Goal: Check status: Check status

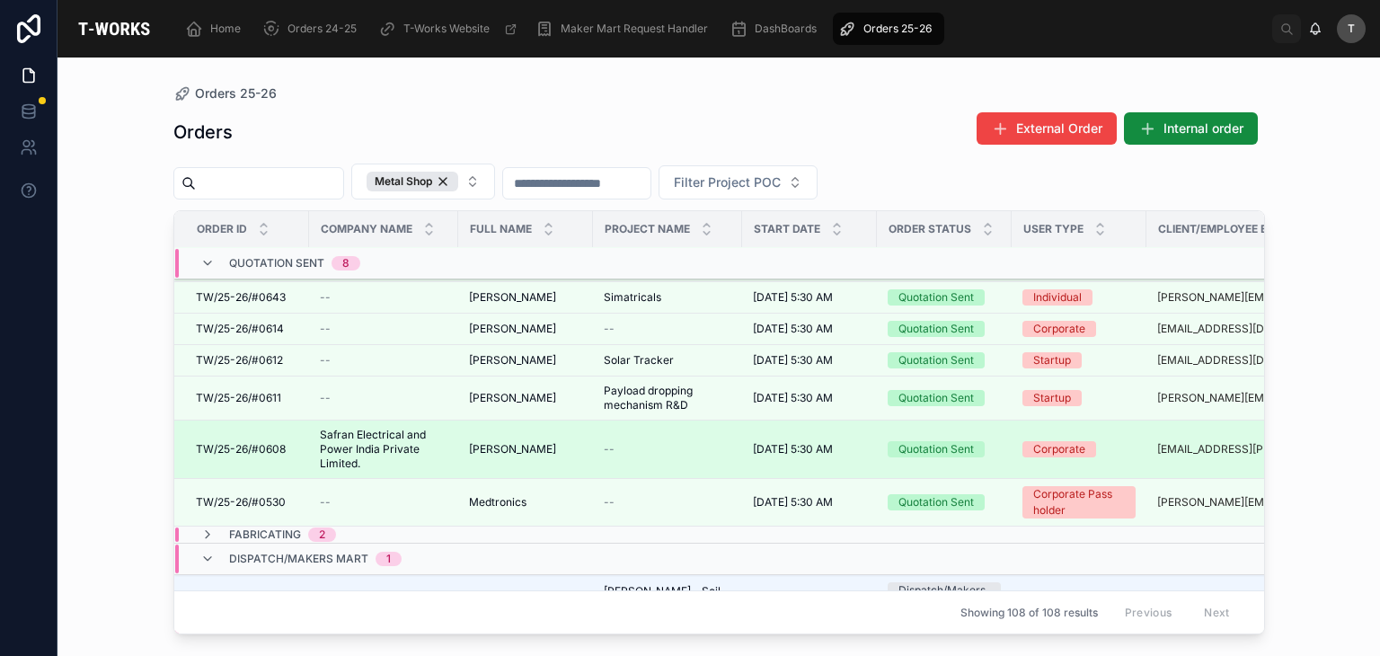
scroll to position [367, 0]
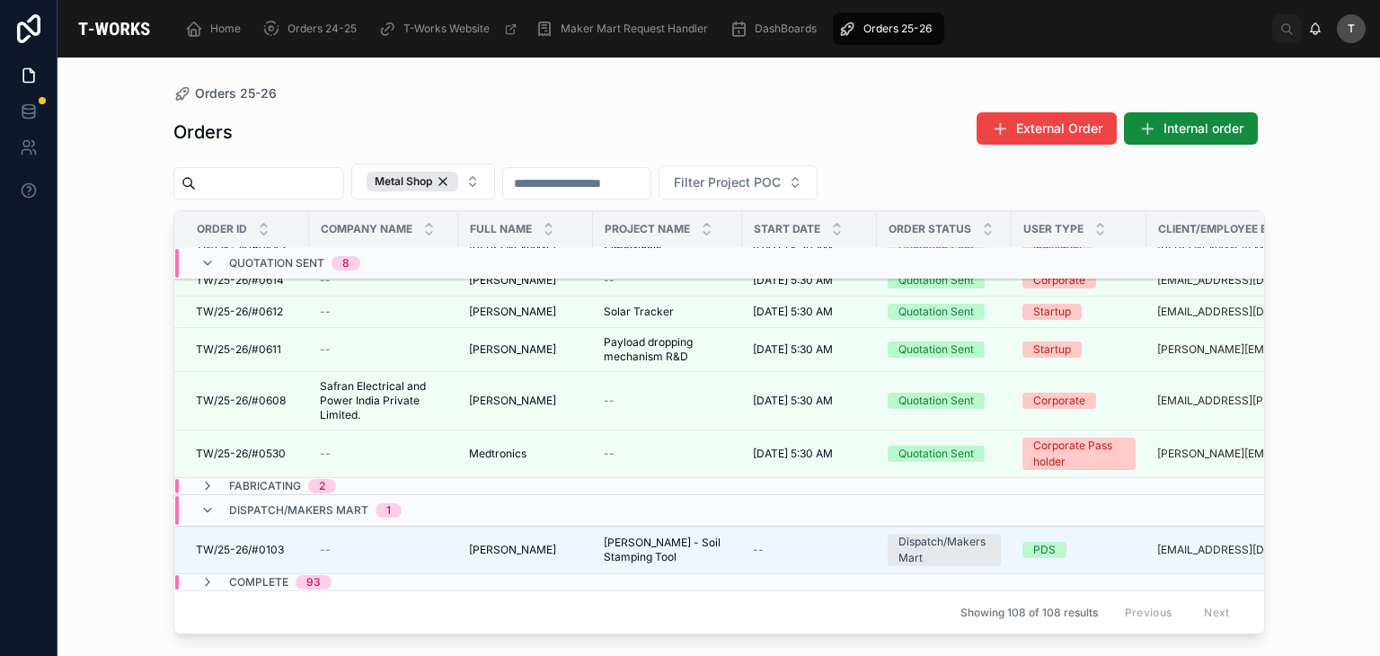
click at [215, 496] on div "Dispatch/Makers Mart 1" at bounding box center [300, 510] width 201 height 29
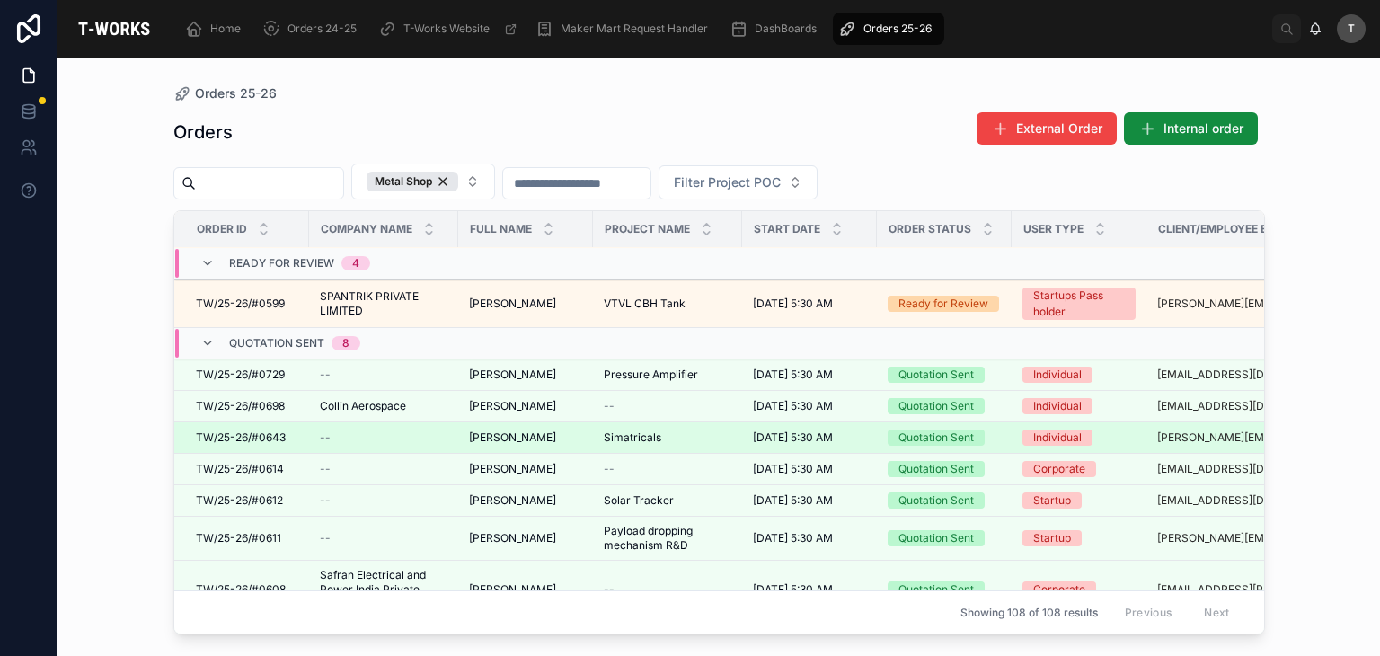
scroll to position [42, 0]
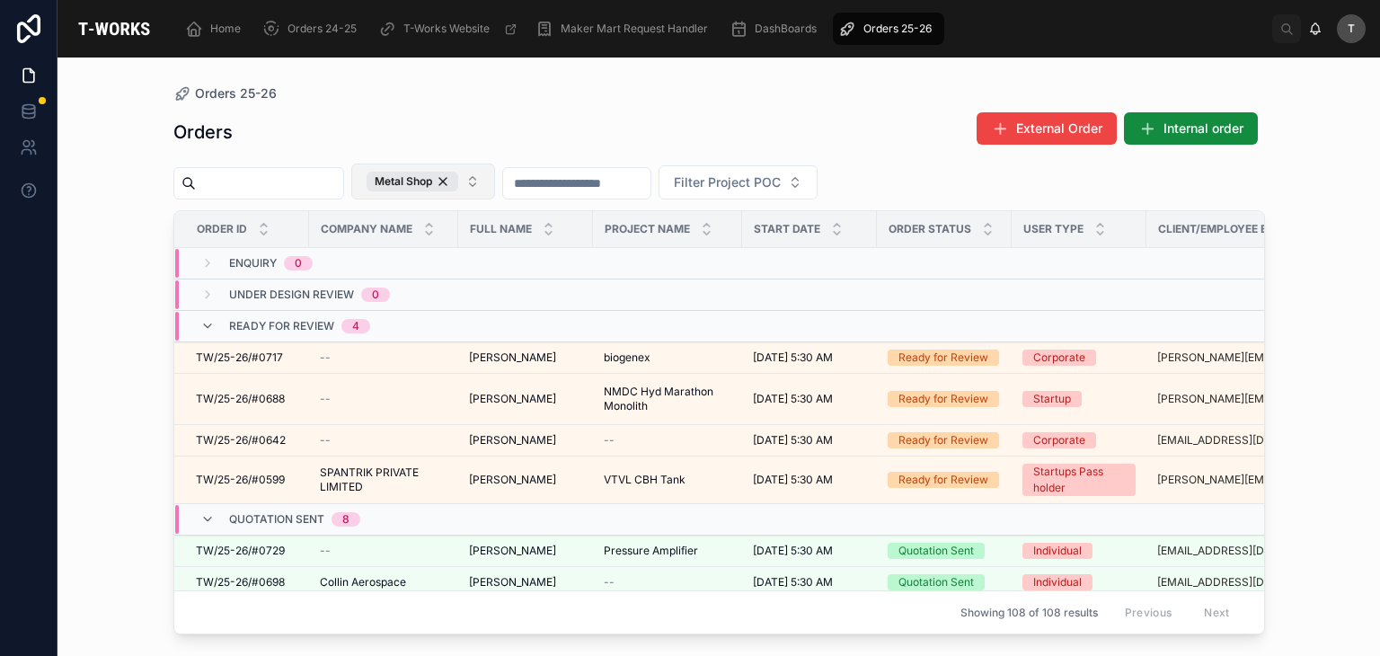
click at [458, 186] on div "Metal Shop" at bounding box center [413, 182] width 92 height 20
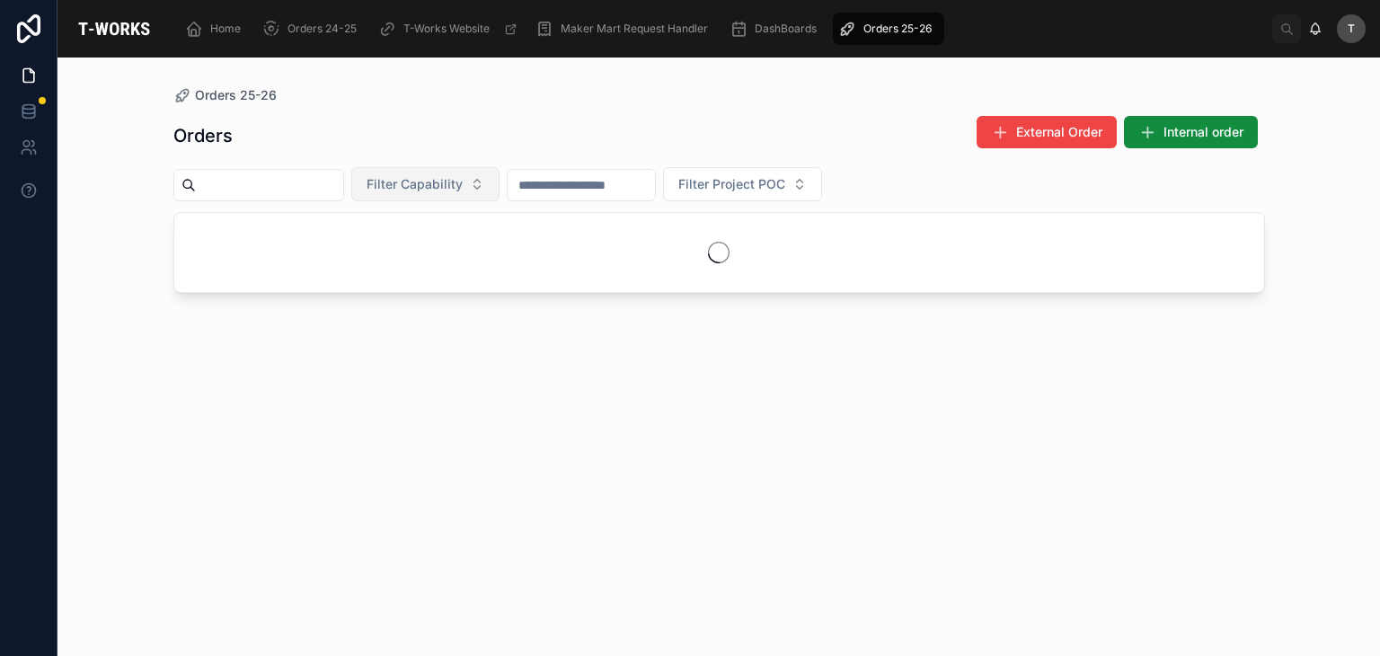
click at [463, 186] on span "Filter Capability" at bounding box center [415, 184] width 96 height 18
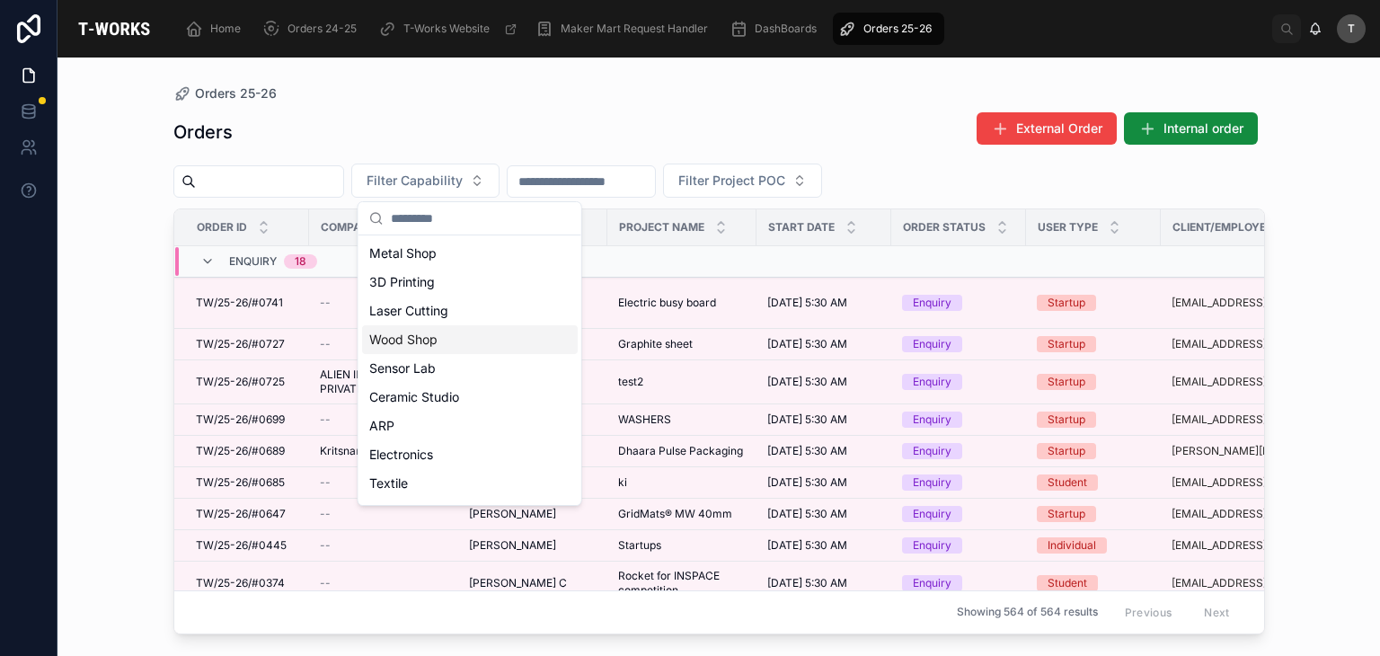
click at [439, 339] on div "Wood Shop" at bounding box center [470, 339] width 216 height 29
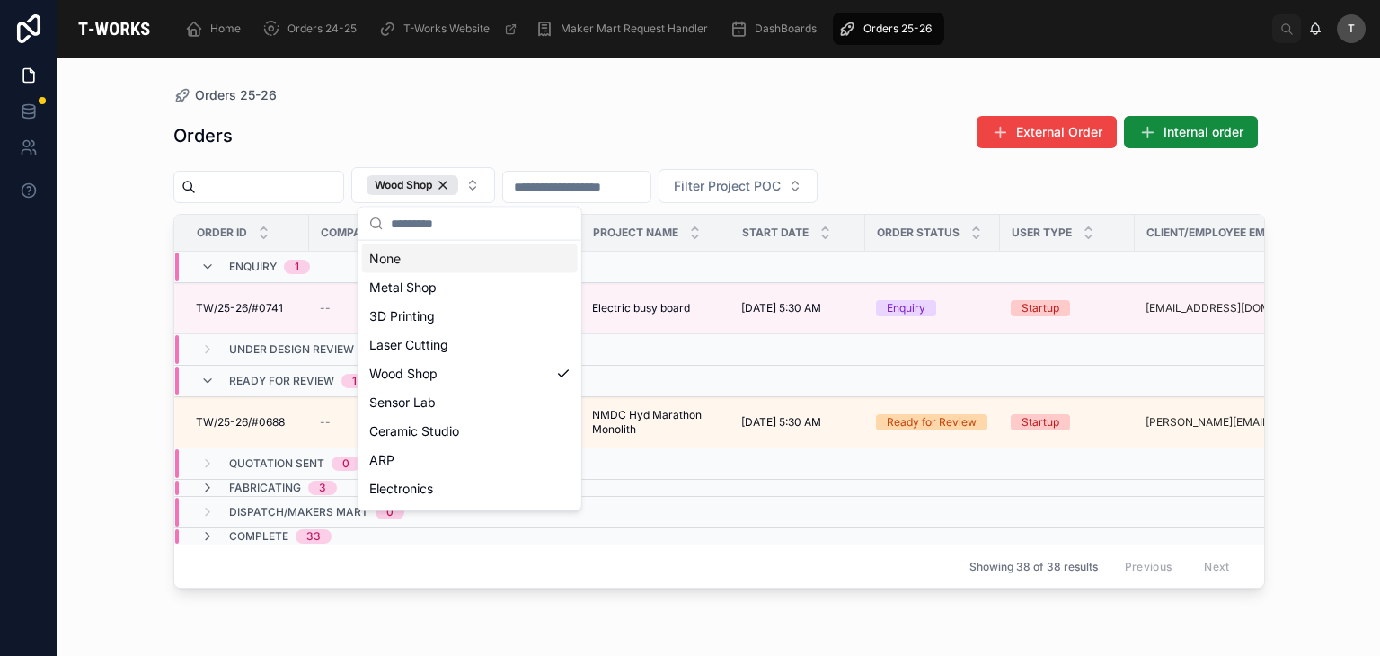
click at [525, 79] on div "Orders 25-26 Orders External Order Internal order Wood Shop Filter Project POC …" at bounding box center [719, 346] width 1149 height 577
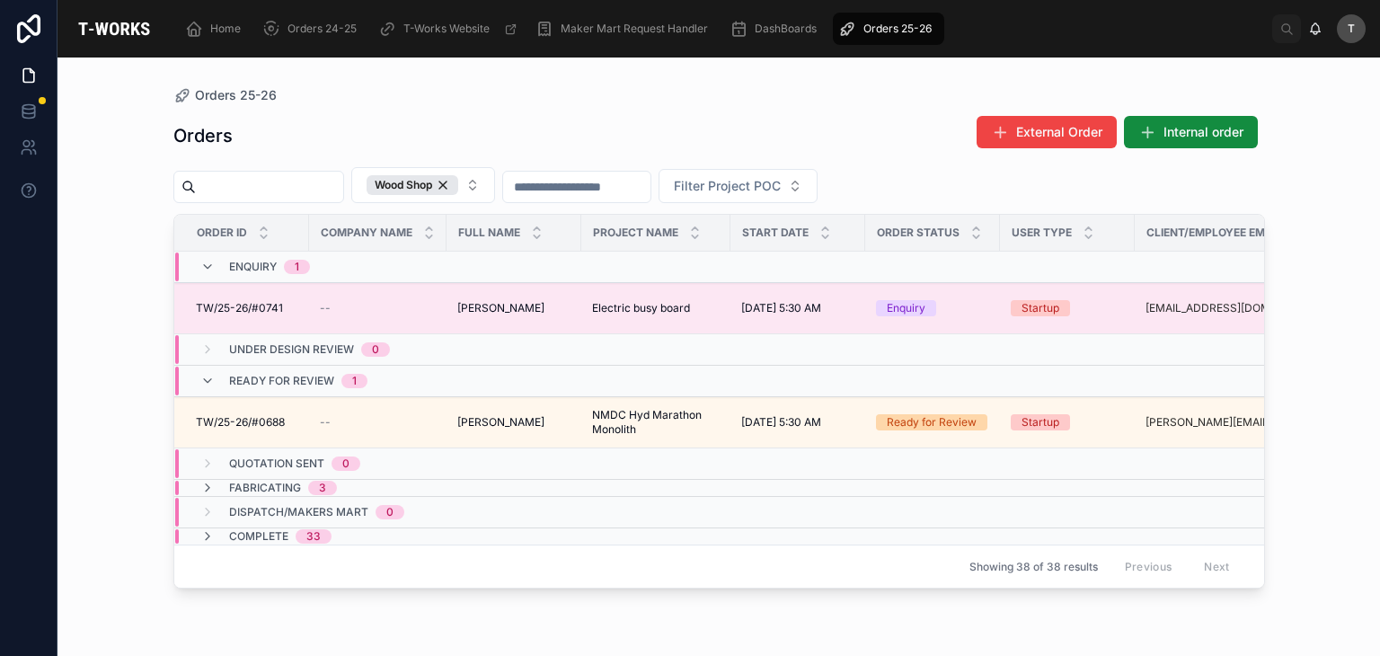
click at [272, 305] on span "TW/25-26/#0741" at bounding box center [239, 308] width 87 height 14
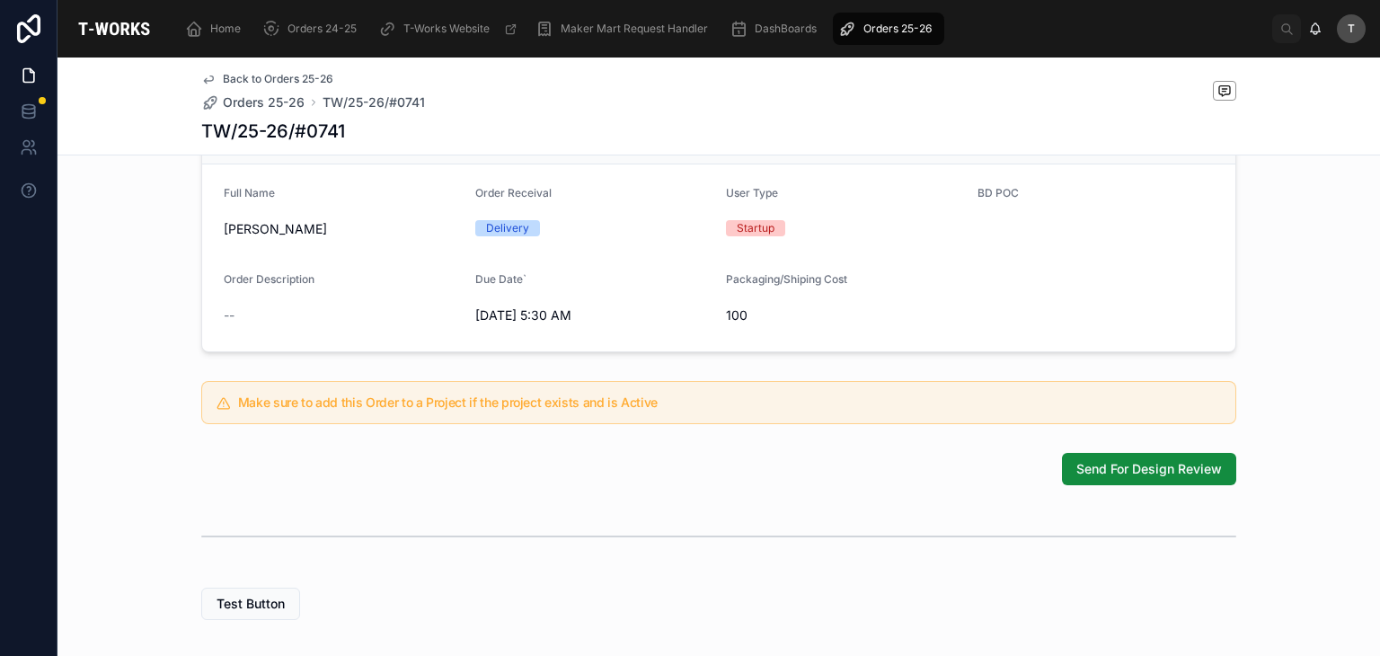
scroll to position [550, 0]
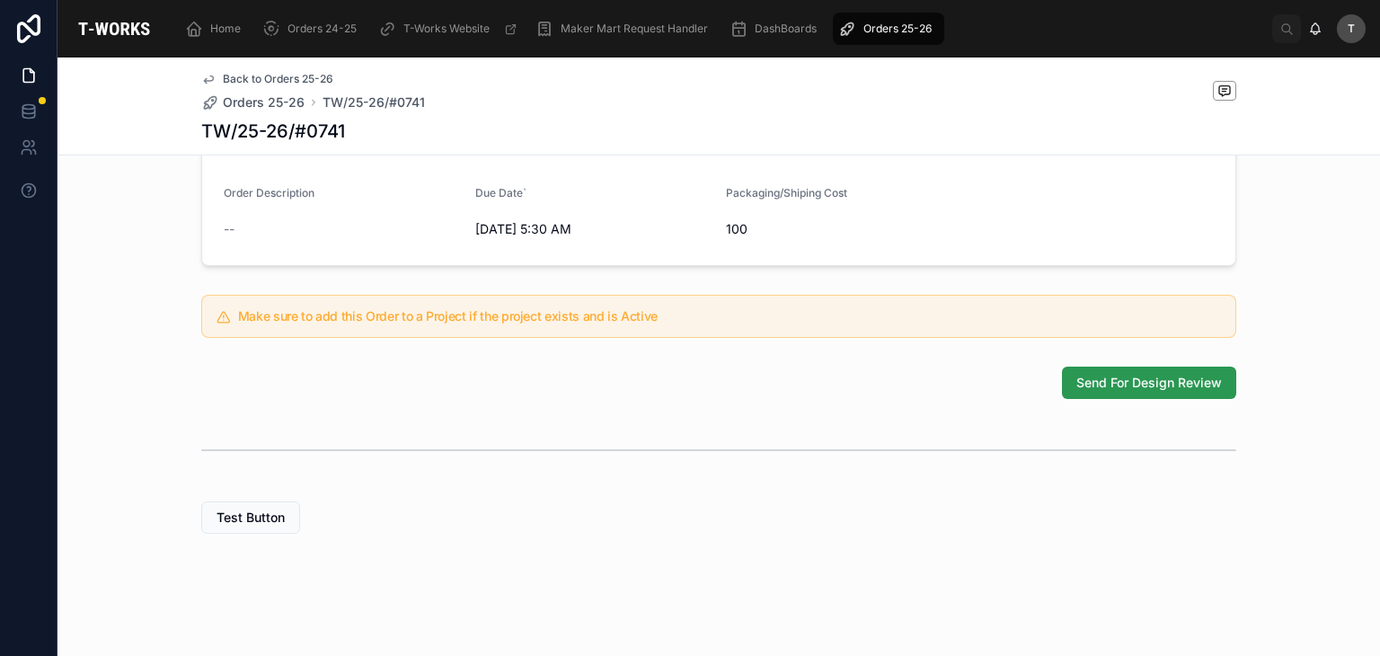
click at [1143, 388] on span "Send For Design Review" at bounding box center [1150, 383] width 146 height 18
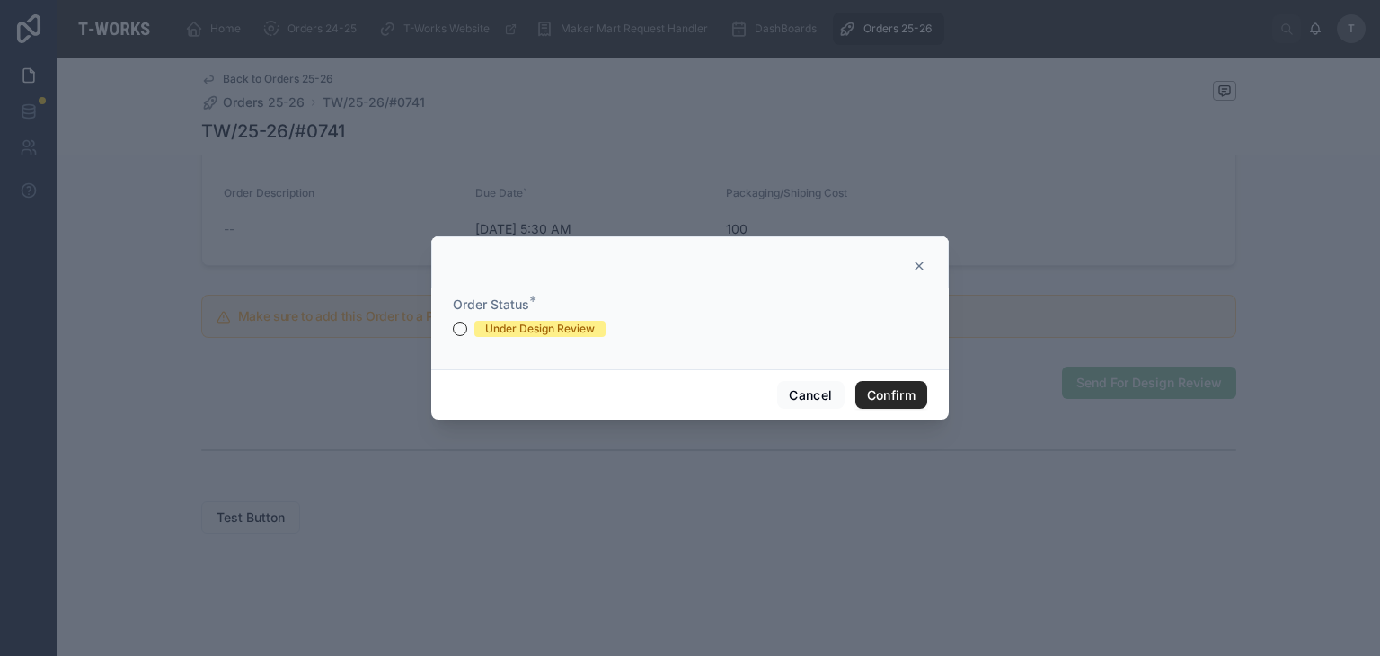
click at [575, 323] on div "Under Design Review" at bounding box center [540, 329] width 110 height 16
click at [467, 323] on button "Under Design Review" at bounding box center [460, 329] width 14 height 14
click at [890, 390] on button "Confirm" at bounding box center [891, 395] width 72 height 29
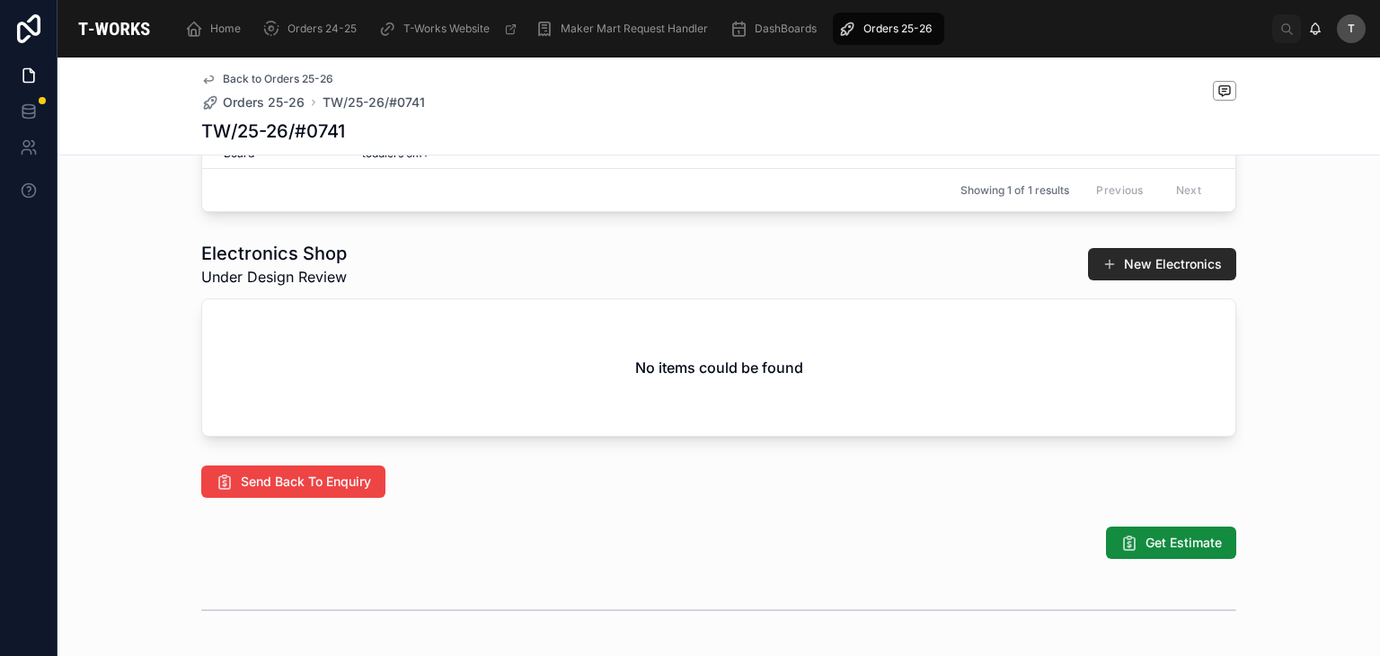
scroll to position [1210, 0]
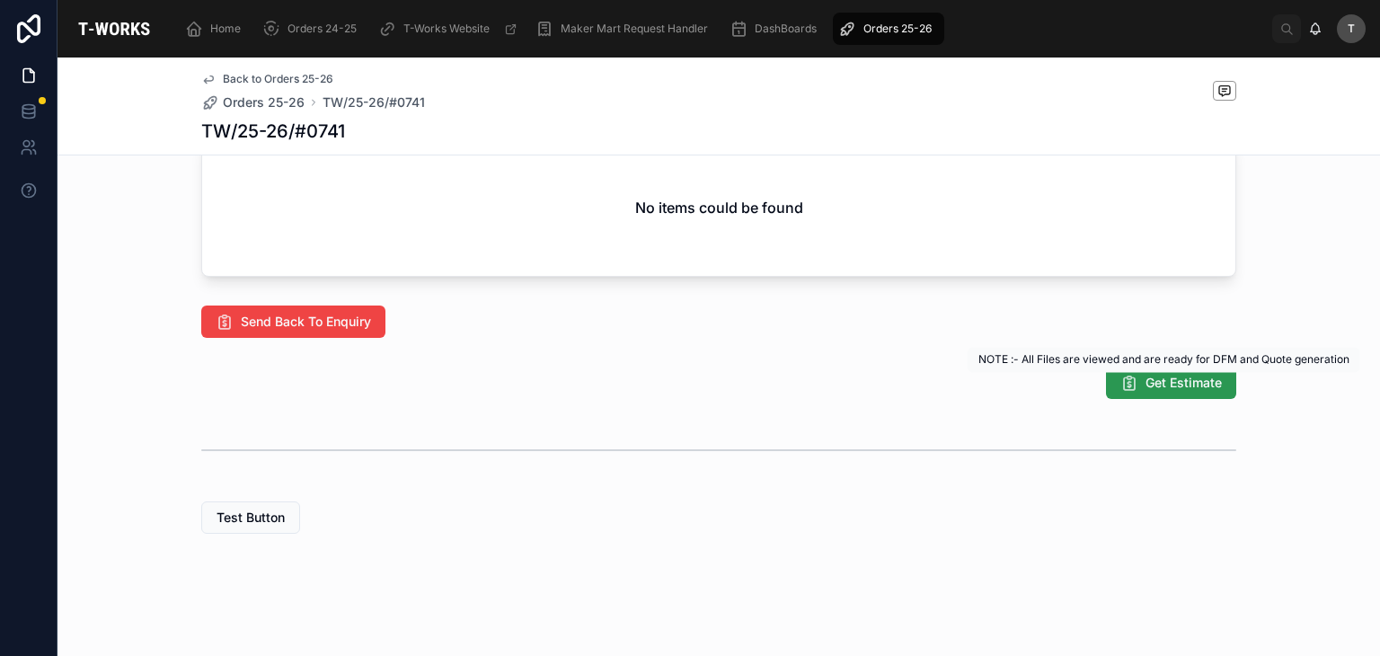
click at [1190, 382] on span "Get Estimate" at bounding box center [1184, 383] width 76 height 18
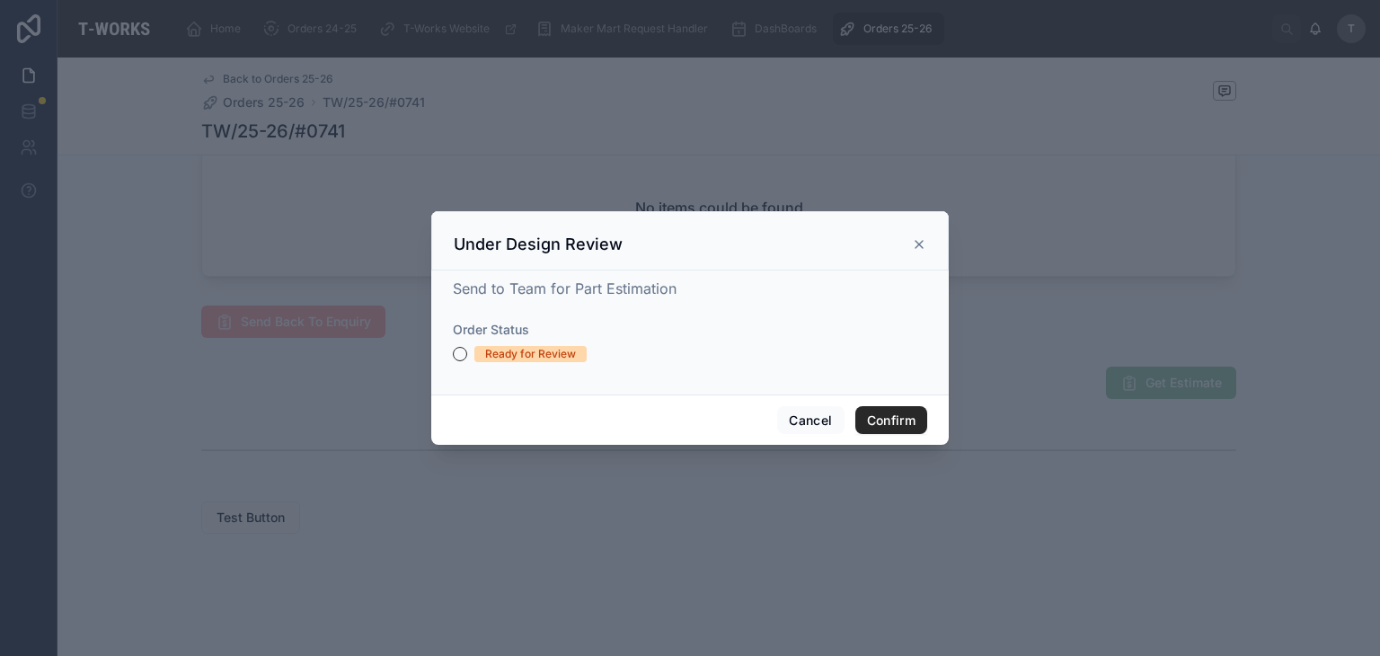
click at [537, 353] on div "Ready for Review" at bounding box center [530, 354] width 91 height 16
click at [467, 353] on button "Ready for Review" at bounding box center [460, 354] width 14 height 14
click at [908, 418] on button "Confirm" at bounding box center [891, 420] width 72 height 29
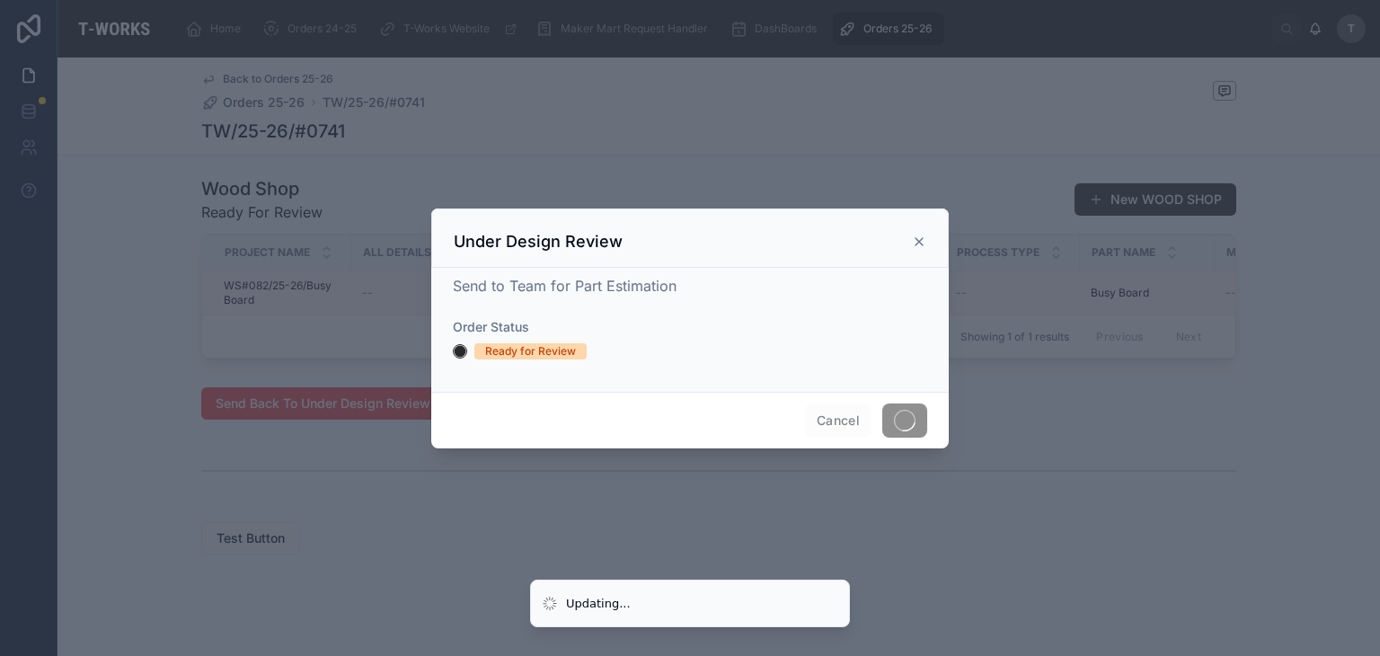
scroll to position [924, 0]
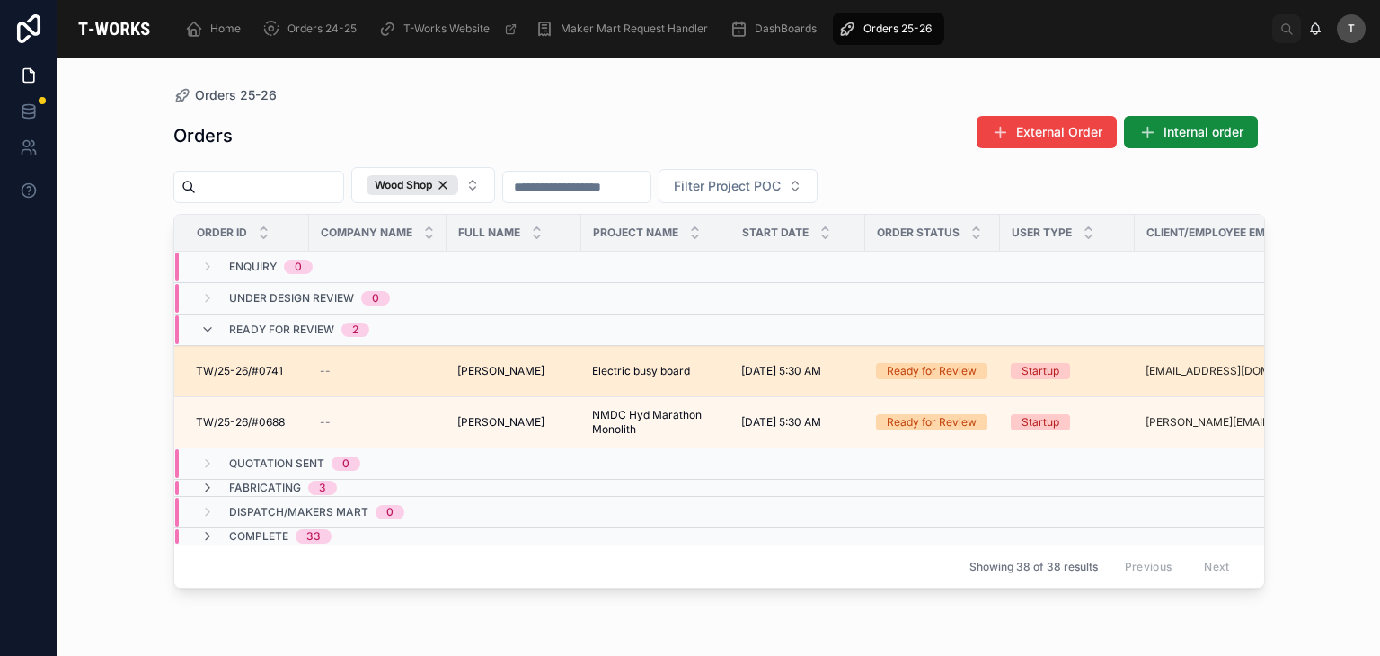
click at [594, 371] on span "Electric busy board" at bounding box center [641, 371] width 98 height 14
click at [607, 366] on span "Electric busy board" at bounding box center [641, 371] width 98 height 14
click at [527, 371] on span "[PERSON_NAME]" at bounding box center [500, 371] width 87 height 14
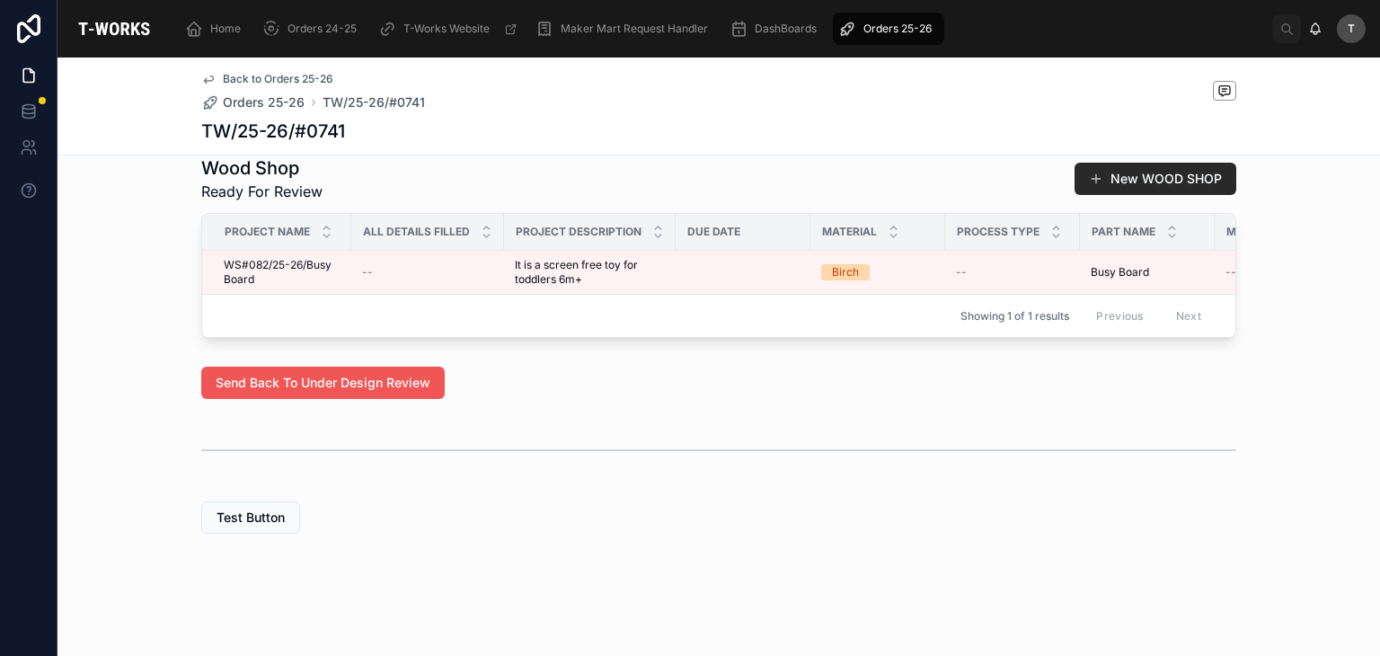
scroll to position [924, 0]
